Goal: Task Accomplishment & Management: Complete application form

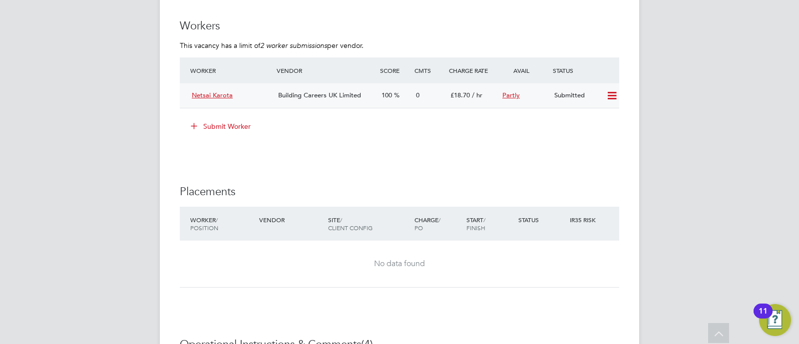
click at [217, 86] on div "Netsai Karota Building Careers UK Limited 100 0 £18.70 / hr Partly Submitted" at bounding box center [399, 95] width 439 height 24
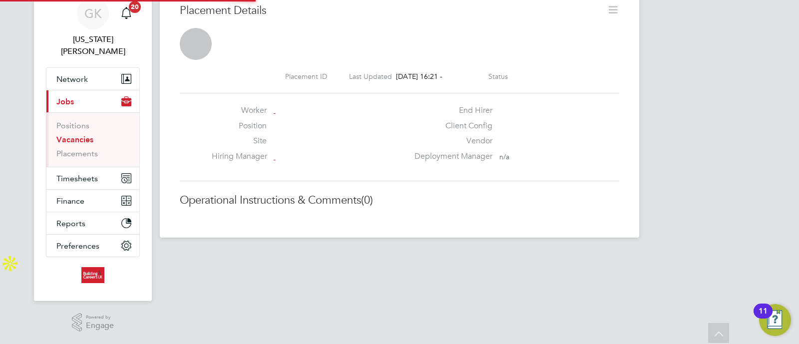
click at [216, 81] on div "Placement ID Last Updated 02 Sep 2025, 16:21 - Status" at bounding box center [399, 76] width 439 height 9
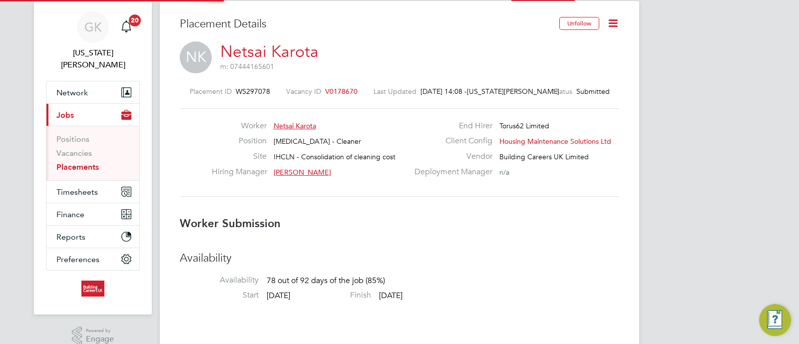
scroll to position [5, 5]
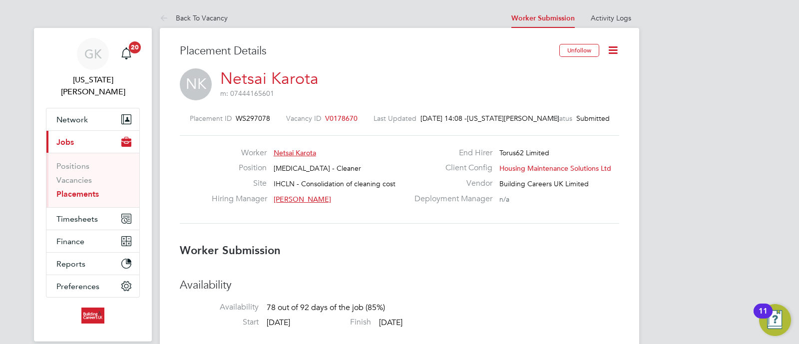
click at [280, 79] on link "Netsai Karota" at bounding box center [269, 78] width 98 height 19
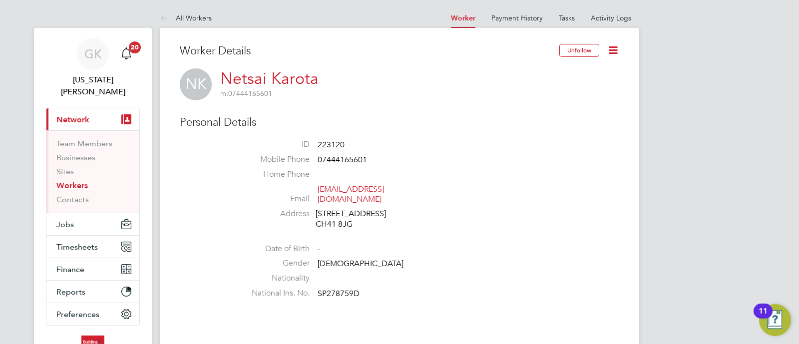
scroll to position [249, 0]
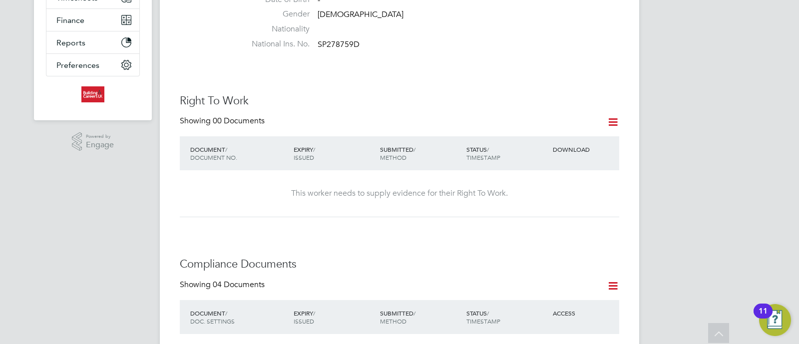
click at [612, 120] on icon at bounding box center [613, 122] width 12 height 12
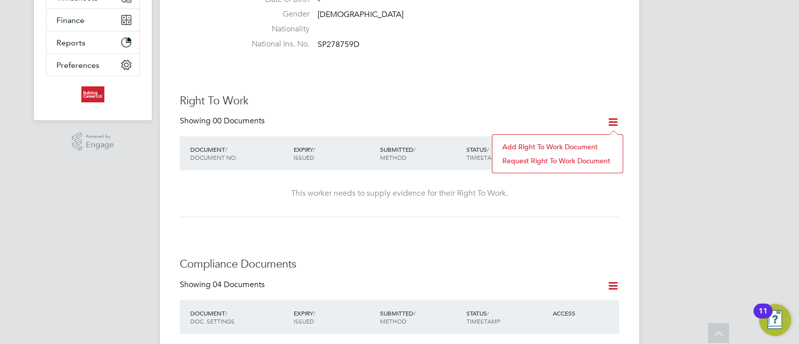
click at [584, 142] on li "Add Right To Work Document" at bounding box center [557, 147] width 120 height 14
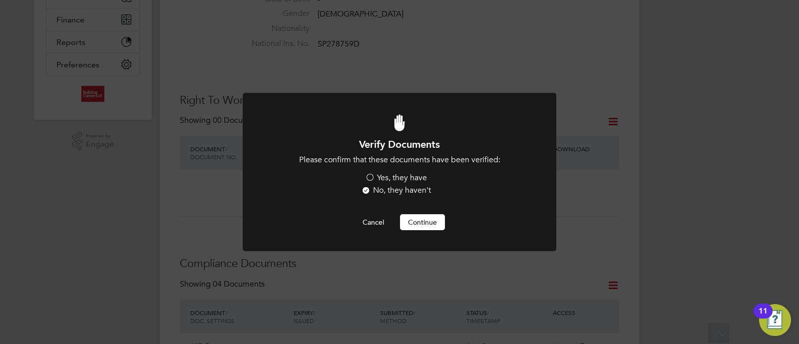
click at [399, 179] on label "Yes, they have" at bounding box center [396, 178] width 62 height 10
click at [0, 0] on input "Yes, they have" at bounding box center [0, 0] width 0 height 0
click at [421, 226] on button "Continue" at bounding box center [422, 222] width 45 height 16
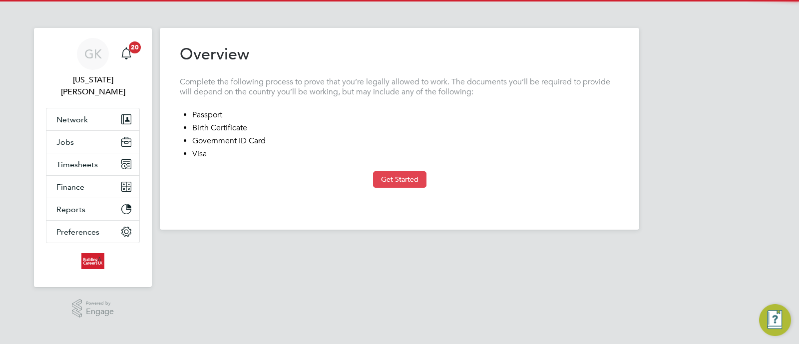
click at [409, 174] on button "Get Started" at bounding box center [399, 179] width 53 height 16
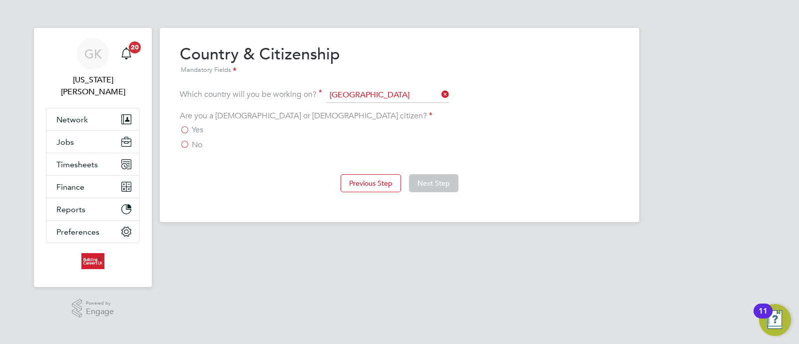
click at [197, 131] on span "Yes" at bounding box center [197, 130] width 11 height 10
click at [0, 0] on input "Yes" at bounding box center [0, 0] width 0 height 0
click at [437, 184] on button "Next Step" at bounding box center [433, 183] width 49 height 18
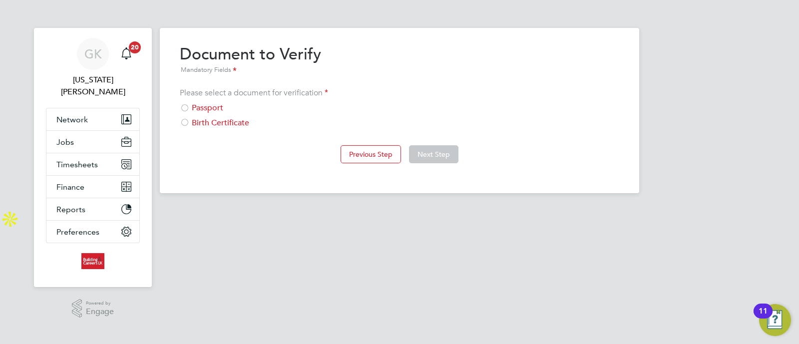
drag, startPoint x: 219, startPoint y: 110, endPoint x: 353, endPoint y: 153, distance: 141.0
click at [219, 110] on div "Passport" at bounding box center [399, 108] width 439 height 10
click at [427, 156] on button "Next Step" at bounding box center [433, 154] width 49 height 18
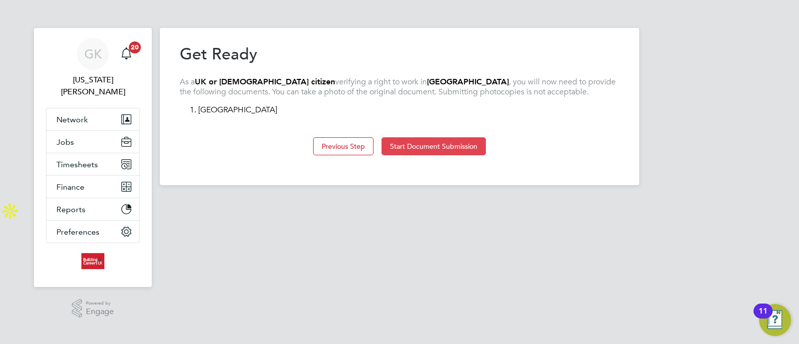
click at [437, 155] on button "Start Document Submission" at bounding box center [434, 146] width 104 height 18
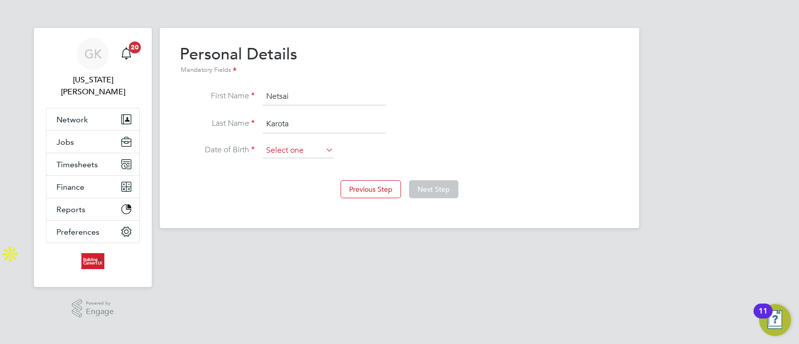
click at [295, 148] on input at bounding box center [298, 150] width 71 height 15
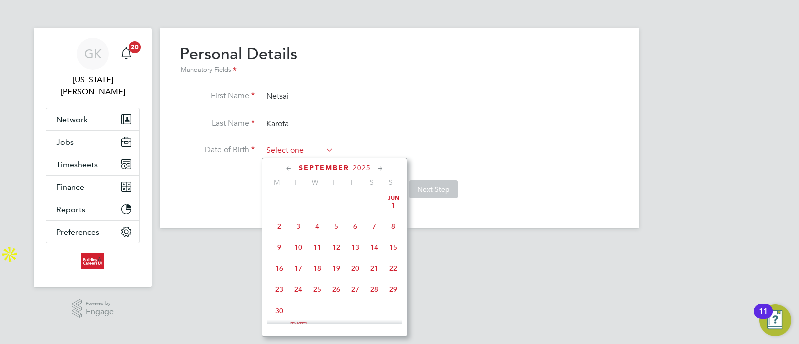
scroll to position [307, 0]
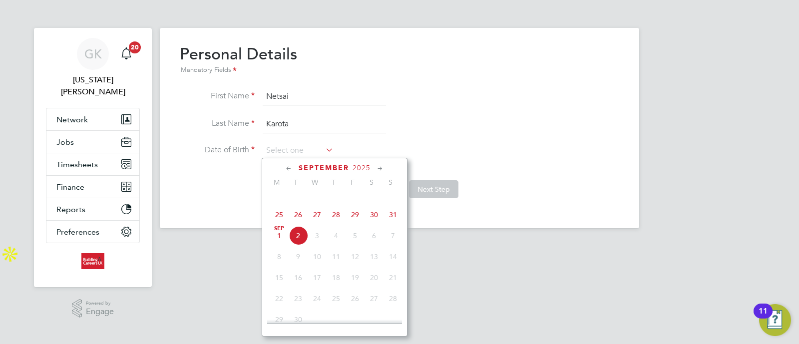
drag, startPoint x: 688, startPoint y: 136, endPoint x: 406, endPoint y: 180, distance: 285.2
click at [688, 136] on div "GK [US_STATE][PERSON_NAME] Notifications 20 Applications: Network Team Members …" at bounding box center [399, 122] width 799 height 244
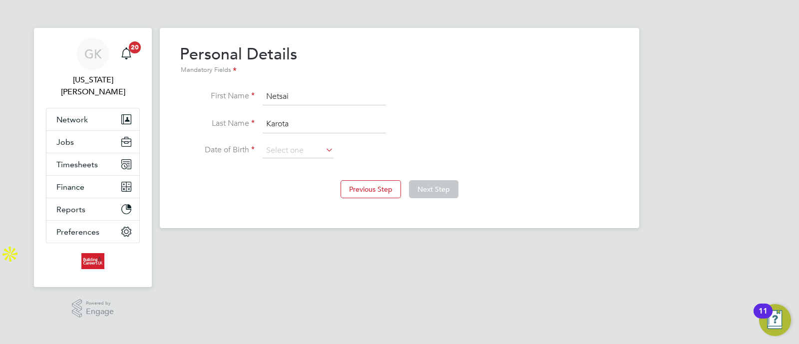
click at [741, 124] on div "GK [US_STATE][PERSON_NAME] Notifications 20 Applications: Network Team Members …" at bounding box center [399, 122] width 799 height 244
click at [293, 150] on input at bounding box center [298, 150] width 71 height 15
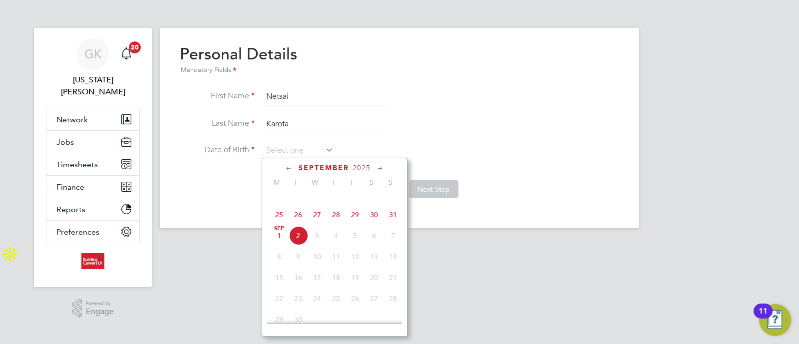
click at [350, 165] on div "[DATE]" at bounding box center [334, 167] width 135 height 9
click at [363, 166] on span "2025" at bounding box center [362, 168] width 18 height 8
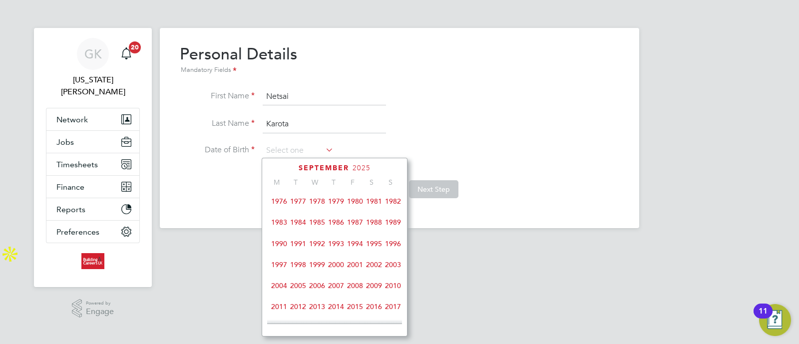
scroll to position [144, 0]
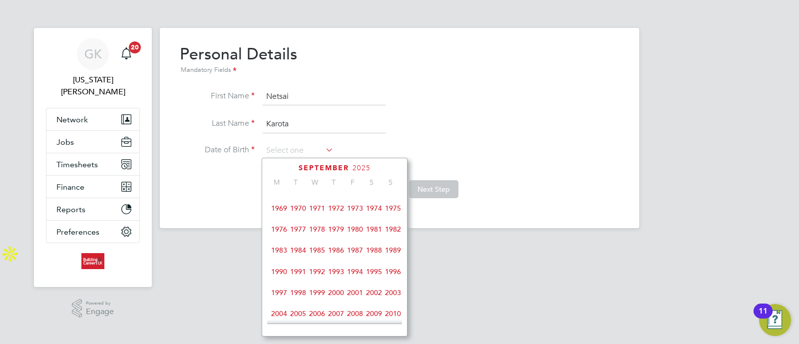
click at [401, 233] on span "1982" at bounding box center [393, 229] width 19 height 19
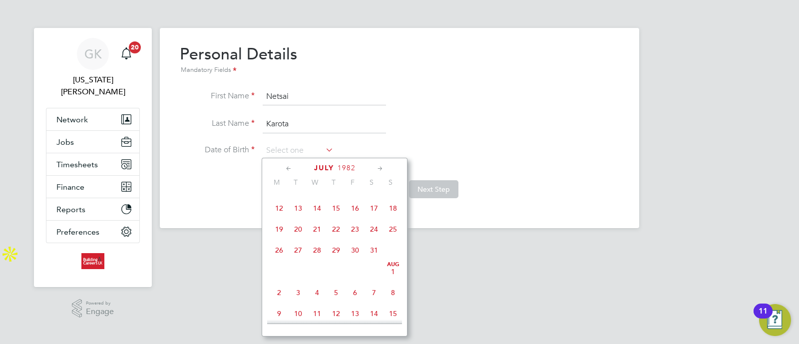
drag, startPoint x: 727, startPoint y: 111, endPoint x: 722, endPoint y: 115, distance: 6.8
click at [728, 111] on div "GK [US_STATE][PERSON_NAME] Notifications 20 Applications: Network Team Members …" at bounding box center [399, 122] width 799 height 244
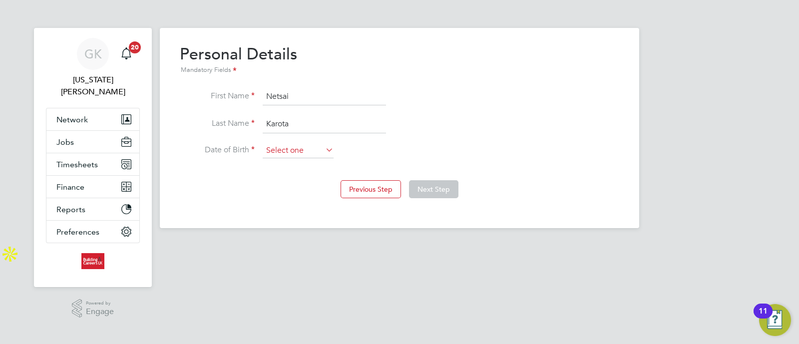
click at [309, 152] on input at bounding box center [298, 150] width 71 height 15
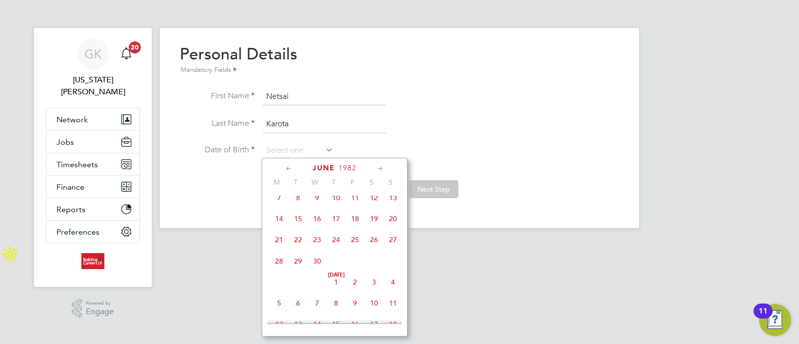
scroll to position [130, 0]
click at [387, 221] on span "13" at bounding box center [393, 222] width 19 height 19
type input "[DATE]"
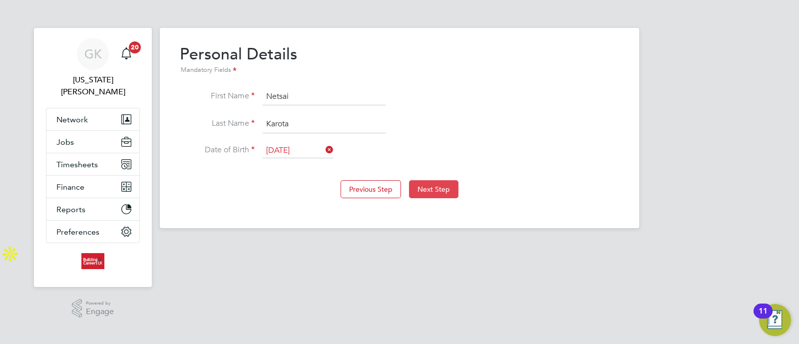
click at [421, 181] on button "Next Step" at bounding box center [433, 189] width 49 height 18
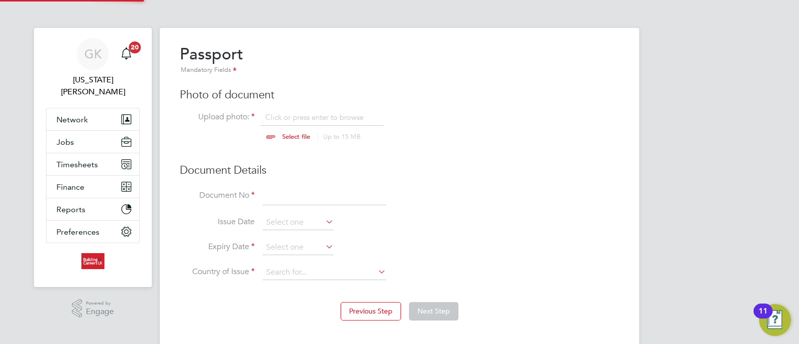
scroll to position [13, 123]
click at [286, 120] on input "file" at bounding box center [305, 127] width 157 height 30
type input "C:\fakepath\Netsai Passport.png"
drag, startPoint x: 659, startPoint y: 111, endPoint x: 649, endPoint y: 112, distance: 9.5
click at [656, 111] on div "GK [US_STATE][PERSON_NAME] Notifications 20 Applications: Network Team Members …" at bounding box center [399, 183] width 799 height 367
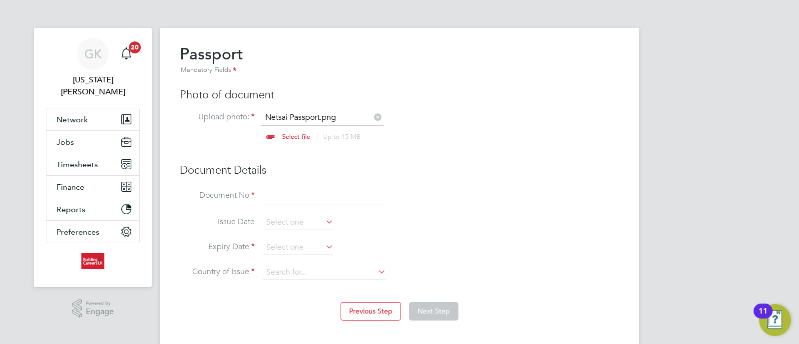
click at [310, 194] on input at bounding box center [324, 197] width 123 height 18
click at [685, 90] on div "GK [US_STATE][PERSON_NAME] Notifications 20 Applications: Network Team Members …" at bounding box center [399, 183] width 799 height 367
click at [326, 196] on input "127106" at bounding box center [324, 197] width 123 height 18
type input "127106924"
click at [293, 243] on input at bounding box center [298, 247] width 71 height 15
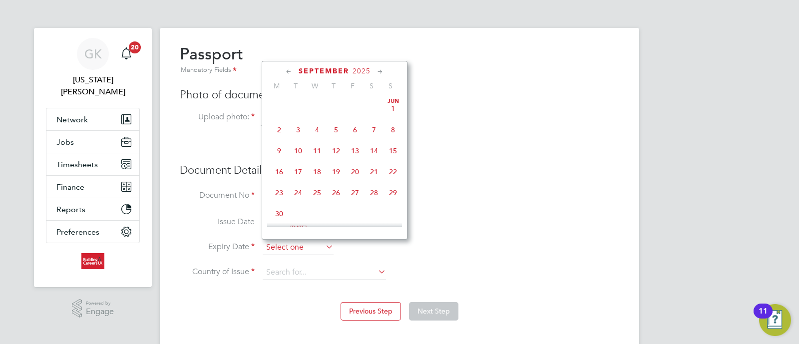
scroll to position [307, 0]
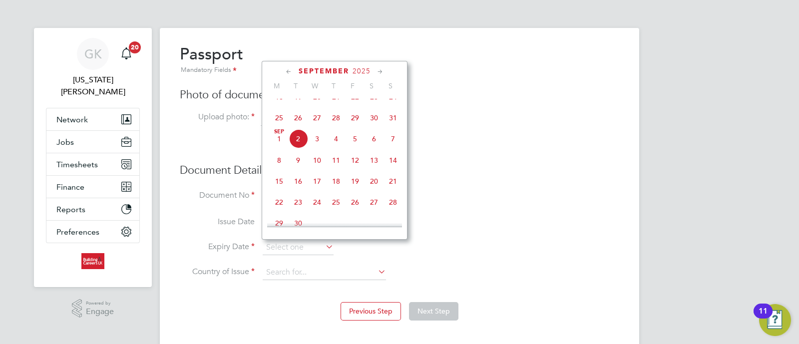
click at [648, 117] on div "GK [US_STATE][PERSON_NAME] Notifications 20 Applications: Network Team Members …" at bounding box center [399, 183] width 799 height 367
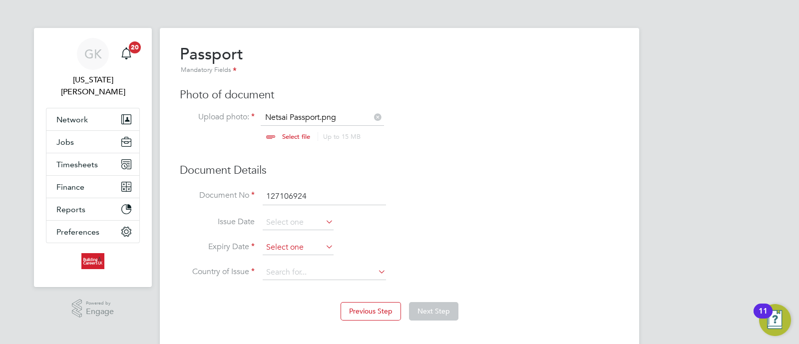
drag, startPoint x: 282, startPoint y: 247, endPoint x: 288, endPoint y: 248, distance: 6.0
click at [283, 248] on input at bounding box center [298, 247] width 71 height 15
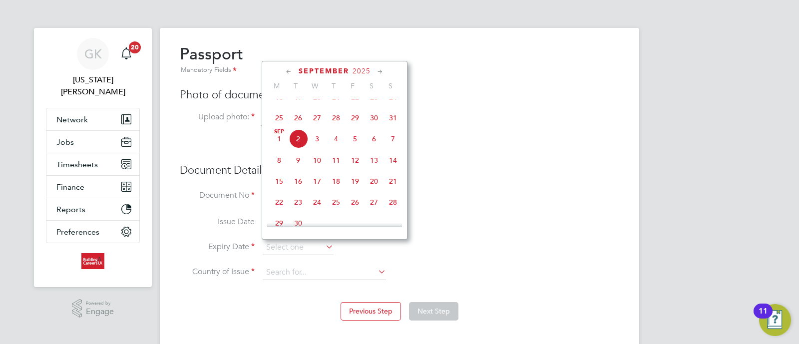
click at [361, 72] on span "2025" at bounding box center [362, 71] width 18 height 8
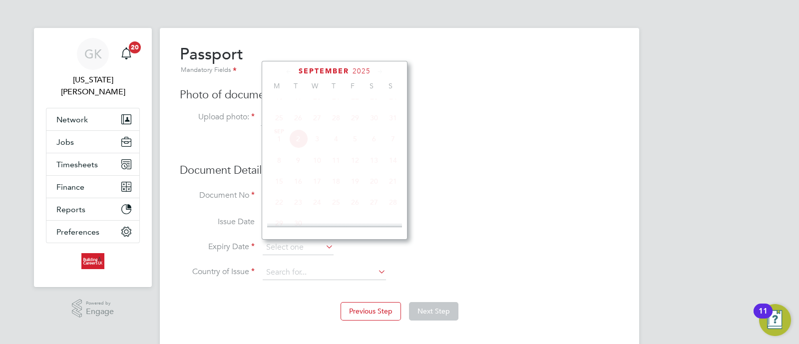
scroll to position [269, 0]
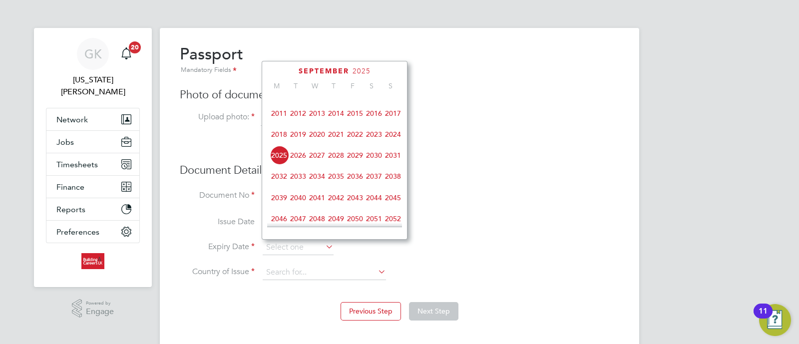
click at [398, 165] on span "2031" at bounding box center [393, 155] width 19 height 19
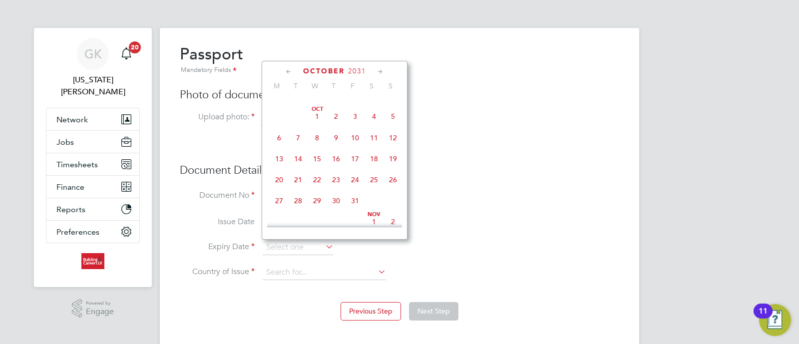
scroll to position [519, 0]
click at [367, 147] on span "[DATE]" at bounding box center [374, 137] width 19 height 19
type input "[DATE]"
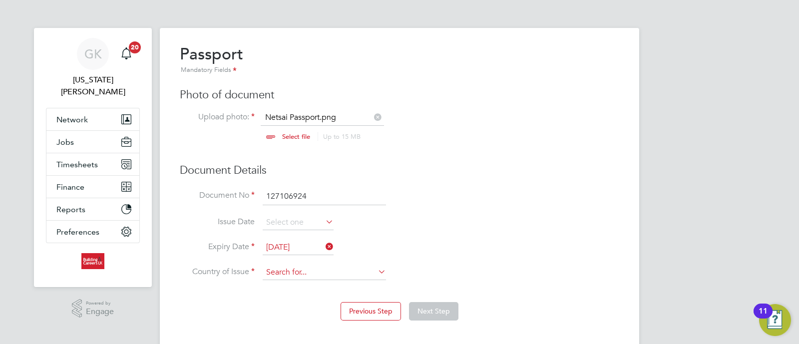
click at [329, 268] on input at bounding box center [324, 272] width 123 height 15
click at [703, 96] on div "GK [US_STATE][PERSON_NAME] Notifications 20 Applications: Network Team Members …" at bounding box center [399, 183] width 799 height 367
click at [324, 276] on input at bounding box center [324, 272] width 123 height 15
click at [305, 334] on li "Uni [PERSON_NAME] Kingdom" at bounding box center [357, 340] width 189 height 13
type input "[GEOGRAPHIC_DATA]"
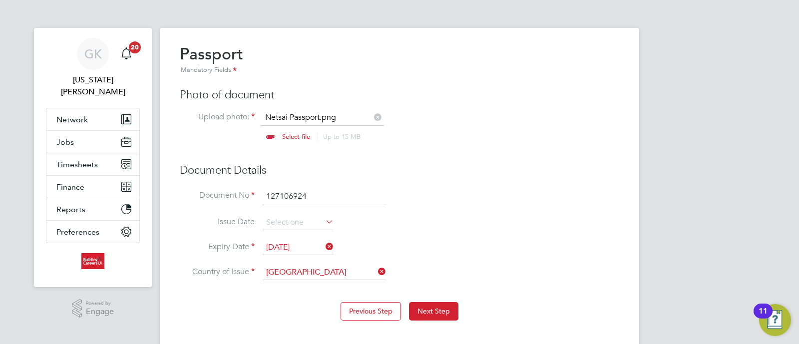
drag, startPoint x: 427, startPoint y: 298, endPoint x: 427, endPoint y: 304, distance: 6.0
click at [427, 298] on div "Previous Step Next Step" at bounding box center [399, 310] width 439 height 40
click at [425, 310] on button "Next Step" at bounding box center [433, 311] width 49 height 18
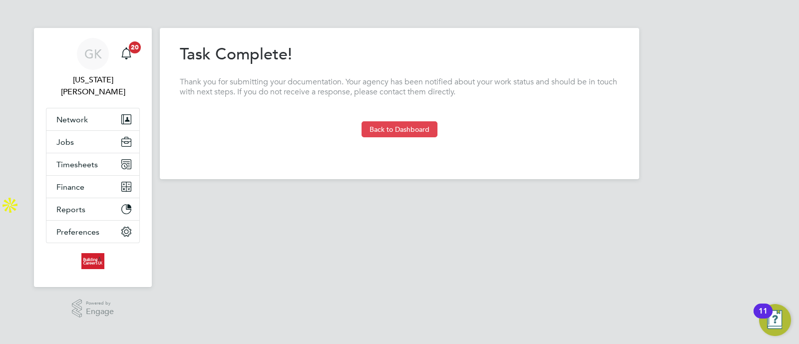
click at [422, 135] on button "Back to Dashboard" at bounding box center [400, 129] width 76 height 16
